Goal: Task Accomplishment & Management: Use online tool/utility

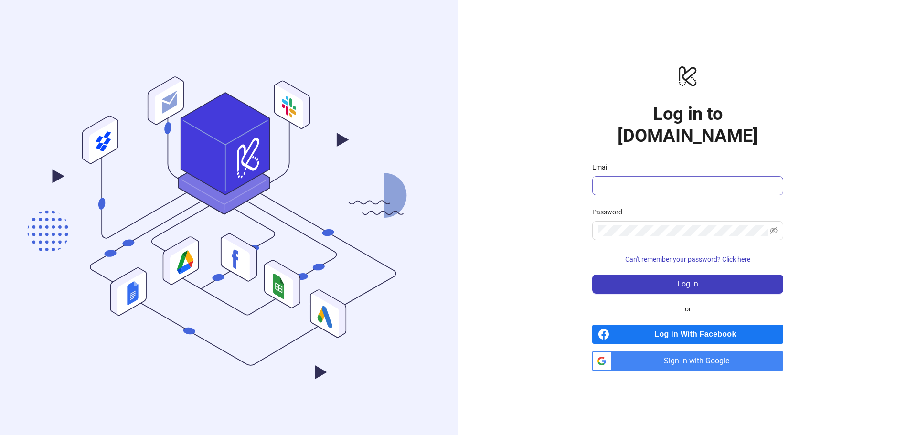
click at [670, 176] on span at bounding box center [687, 185] width 191 height 19
click at [666, 180] on input "Email" at bounding box center [687, 185] width 178 height 11
click at [648, 352] on span "Sign in with Google" at bounding box center [699, 361] width 168 height 19
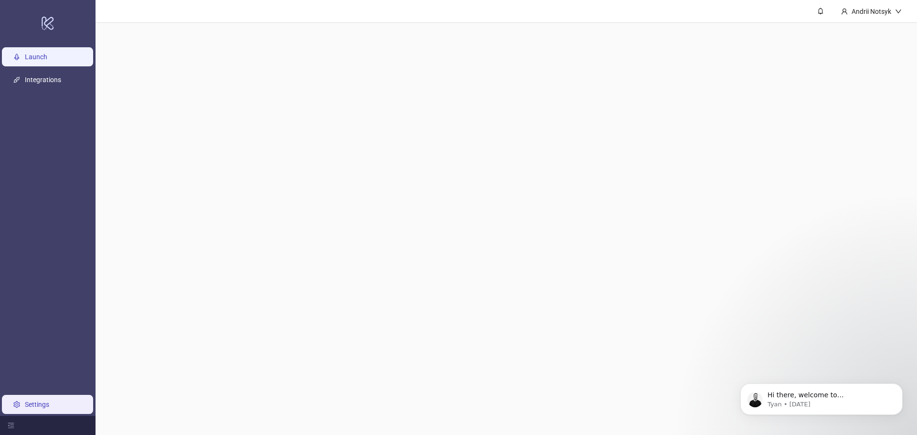
click at [46, 54] on link "Launch" at bounding box center [36, 57] width 22 height 8
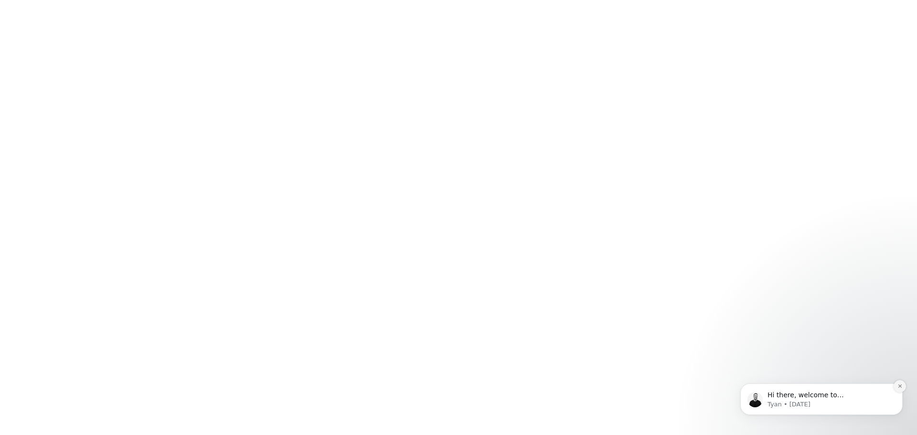
click at [896, 387] on button "Dismiss notification" at bounding box center [900, 386] width 12 height 12
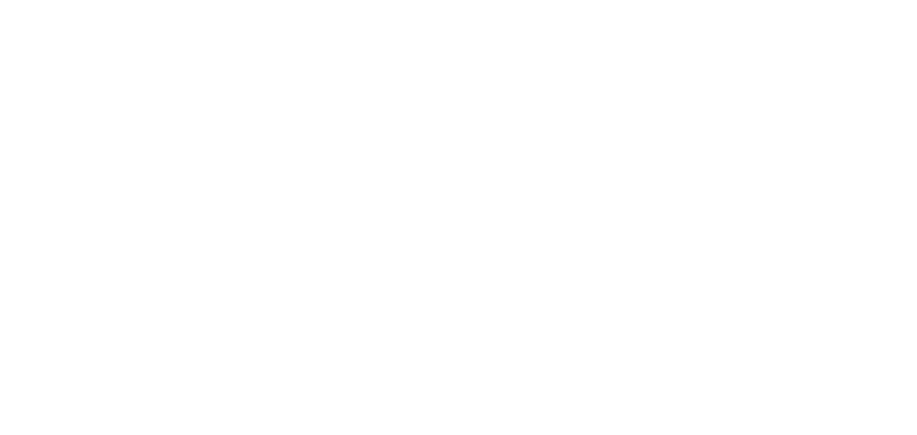
click at [149, 94] on div at bounding box center [458, 217] width 917 height 435
